Goal: Information Seeking & Learning: Learn about a topic

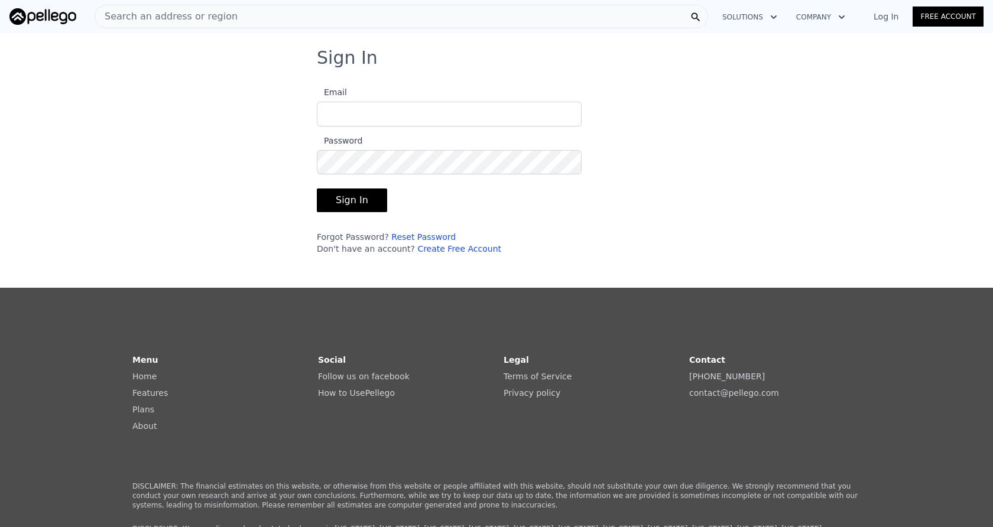
type input "[PERSON_NAME][EMAIL_ADDRESS][PERSON_NAME][DOMAIN_NAME]"
click at [361, 197] on button "Sign In" at bounding box center [352, 201] width 70 height 24
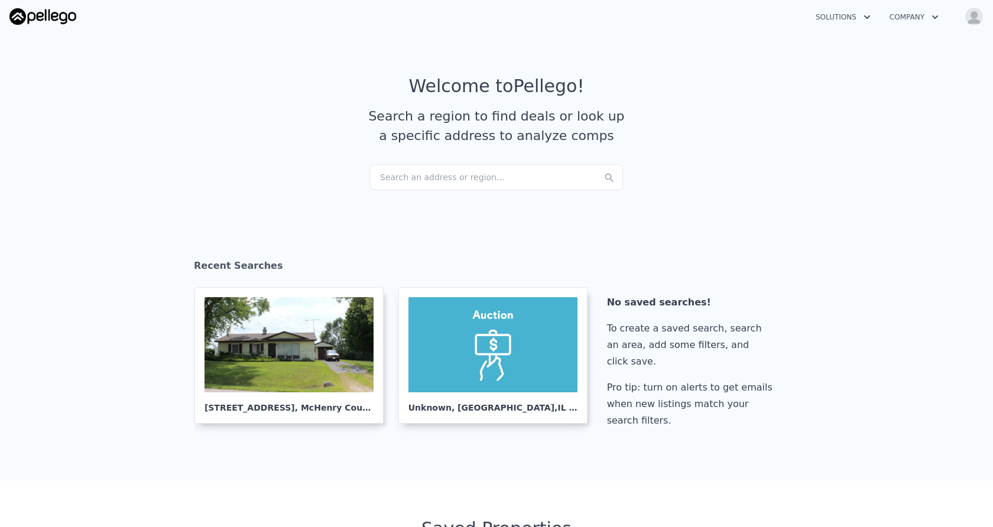
click at [476, 176] on div "Search an address or region..." at bounding box center [496, 177] width 253 height 26
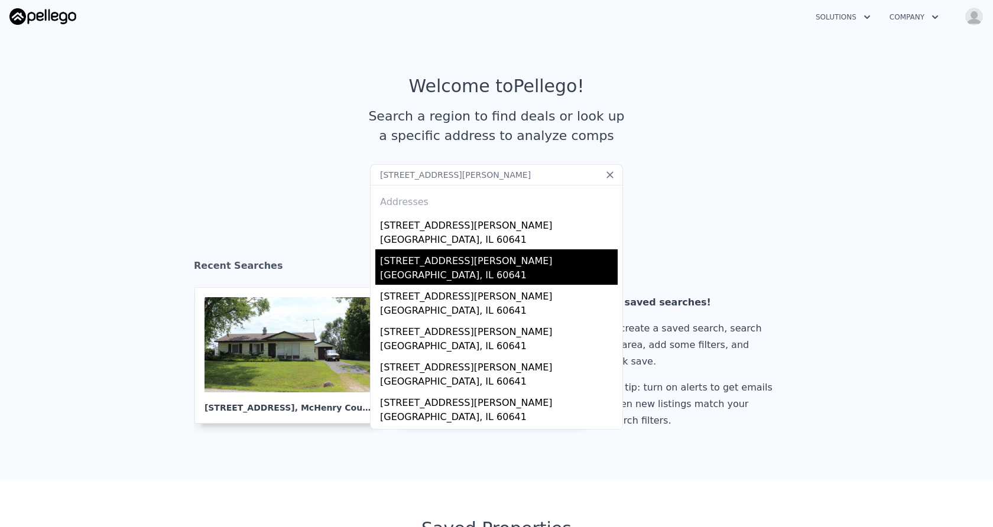
type input "[STREET_ADDRESS][PERSON_NAME]"
click at [424, 278] on div "[GEOGRAPHIC_DATA], IL 60641" at bounding box center [499, 276] width 238 height 17
